Goal: Navigation & Orientation: Find specific page/section

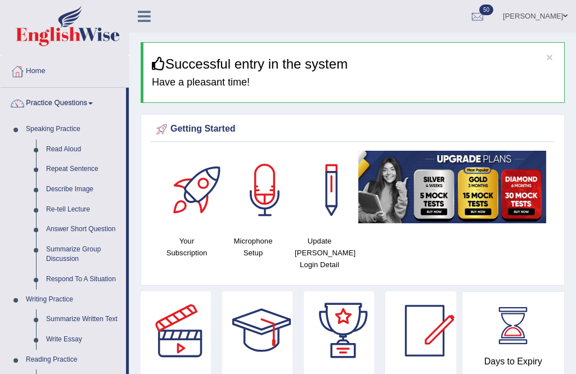
click at [62, 151] on div at bounding box center [288, 187] width 576 height 374
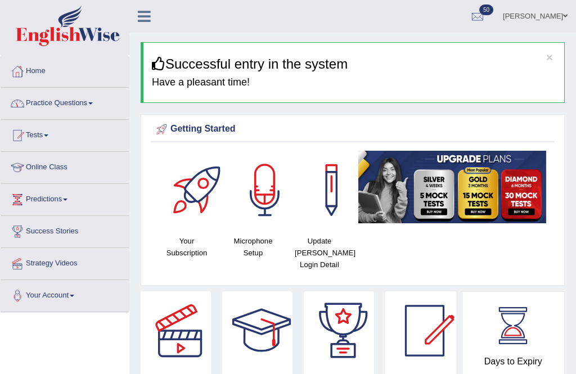
click at [100, 110] on link "Practice Questions" at bounding box center [65, 102] width 128 height 28
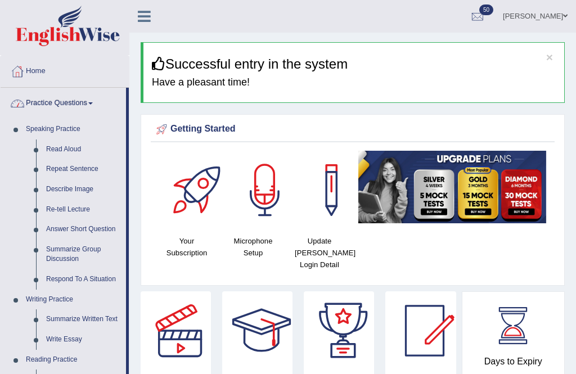
click at [86, 165] on div at bounding box center [288, 187] width 576 height 374
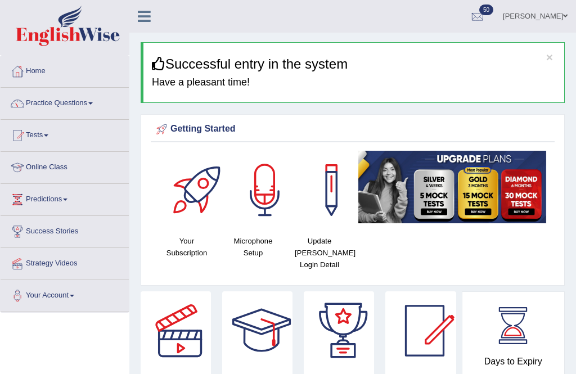
click at [97, 114] on link "Practice Questions" at bounding box center [65, 102] width 128 height 28
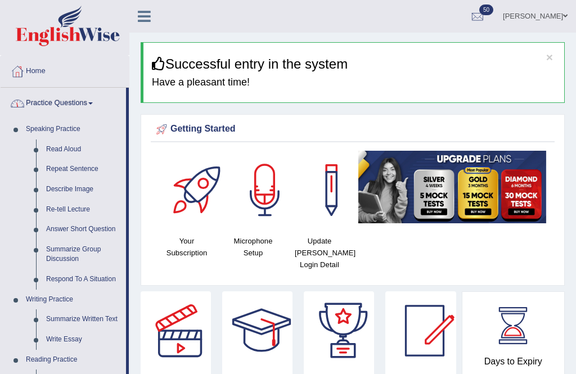
click at [80, 248] on div at bounding box center [288, 187] width 576 height 374
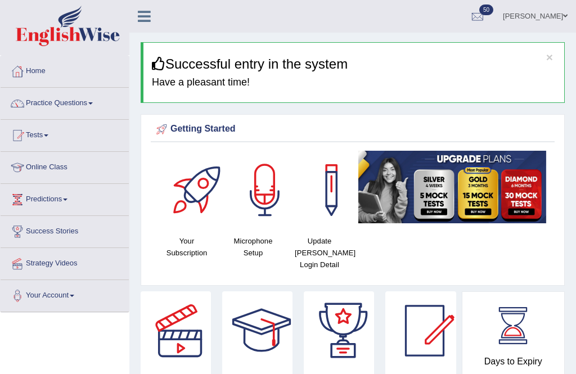
click at [83, 244] on link "Success Stories" at bounding box center [65, 230] width 128 height 28
click at [101, 115] on link "Practice Questions" at bounding box center [65, 102] width 128 height 28
